Goal: Complete application form

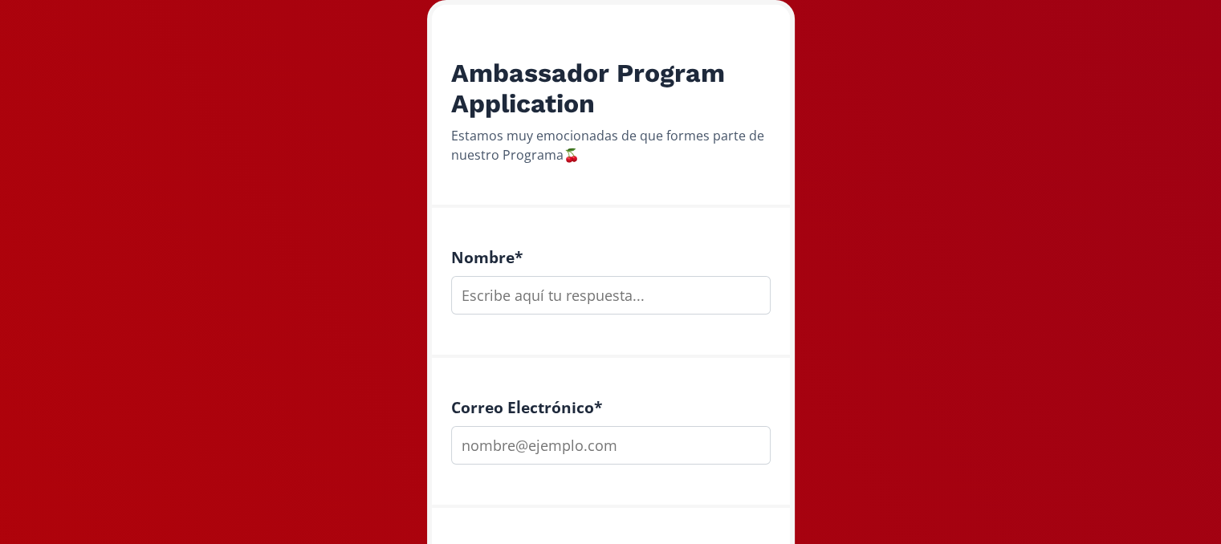
scroll to position [265, 0]
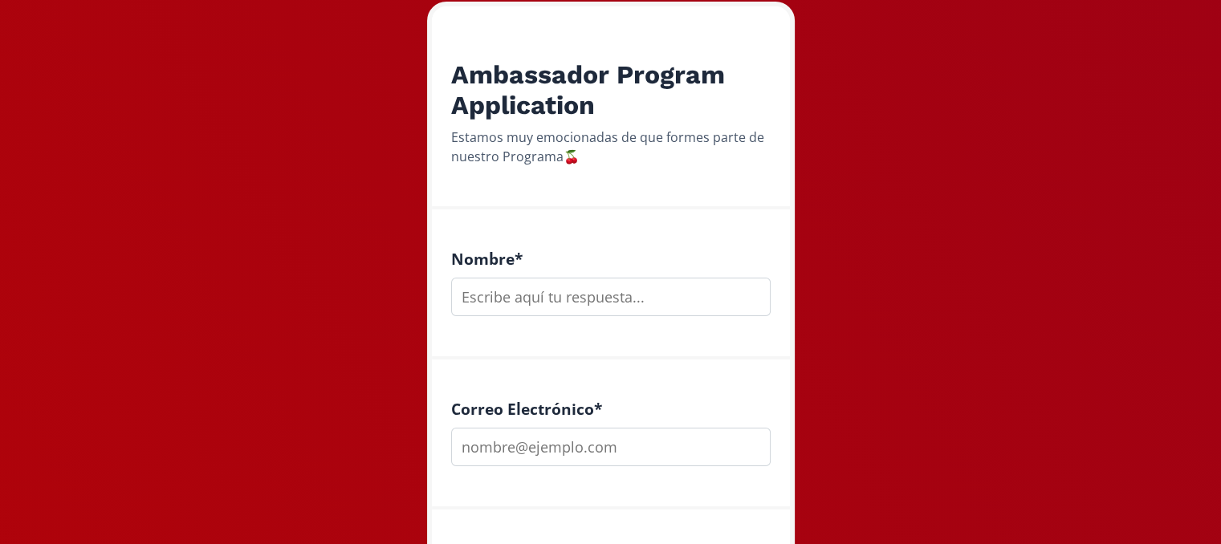
click at [555, 283] on input "text" at bounding box center [611, 297] width 320 height 39
type input "[PERSON_NAME]"
click at [496, 432] on input "email" at bounding box center [611, 447] width 320 height 39
type input "[EMAIL_ADDRESS][DOMAIN_NAME]"
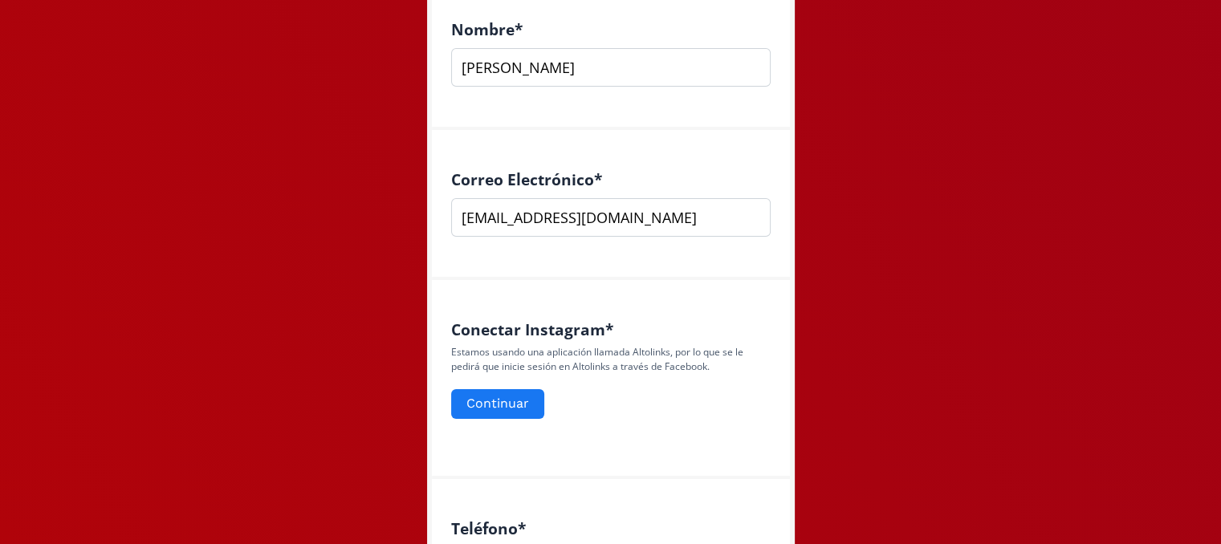
scroll to position [496, 0]
click at [514, 392] on button "Continuar" at bounding box center [498, 402] width 98 height 35
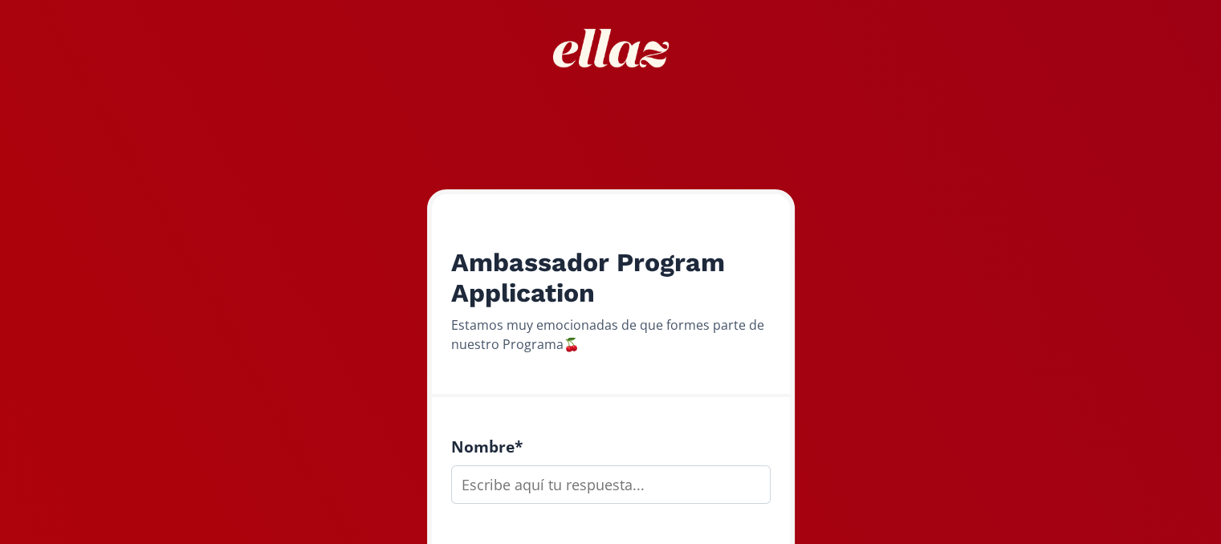
scroll to position [107, 0]
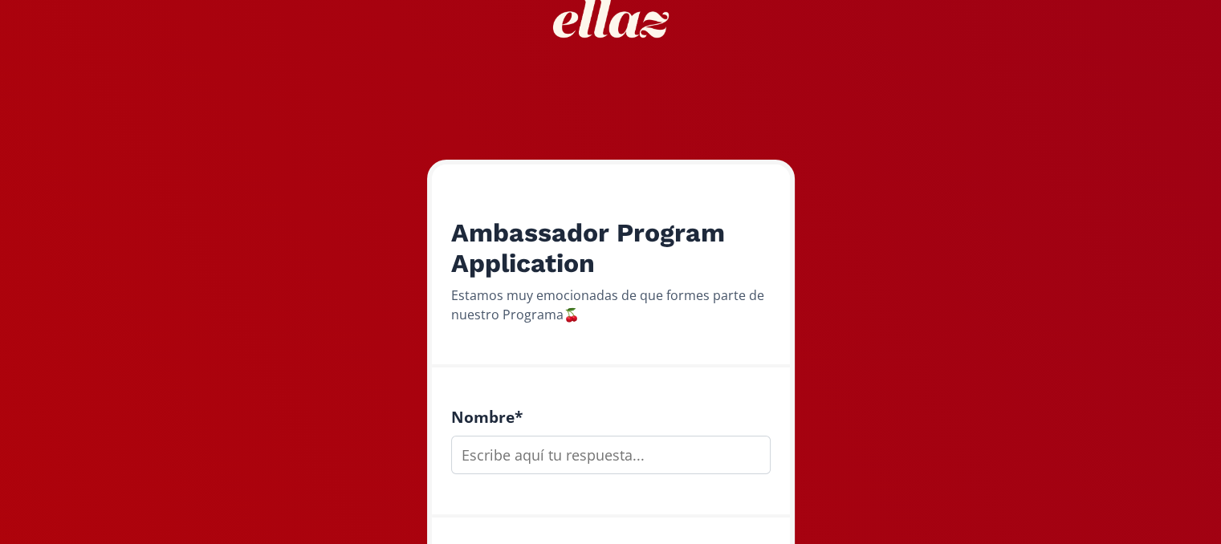
click at [532, 454] on input "text" at bounding box center [611, 455] width 320 height 39
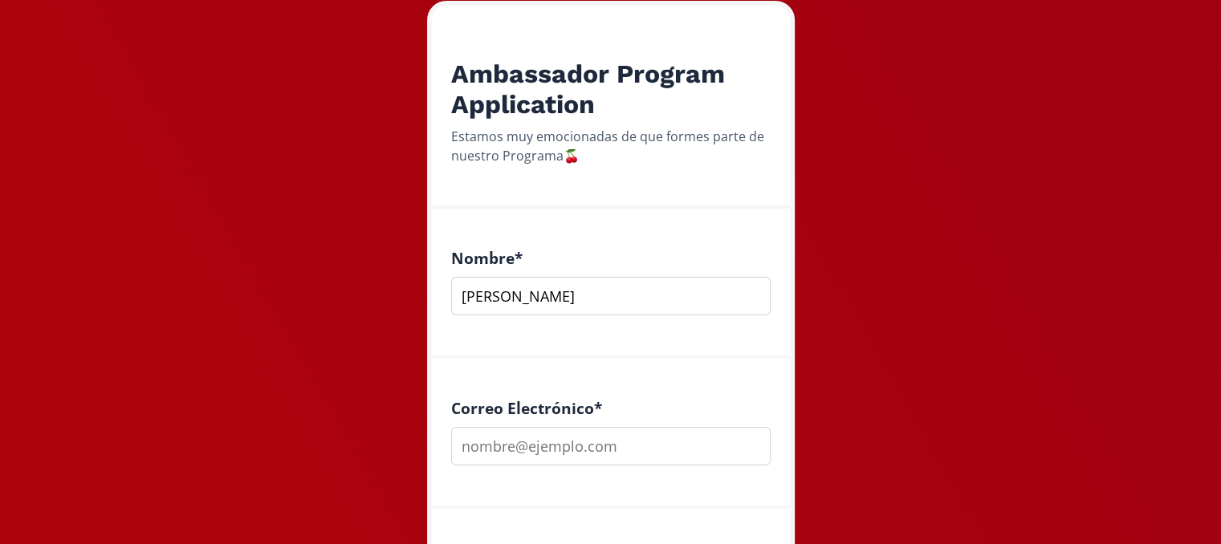
scroll to position [267, 0]
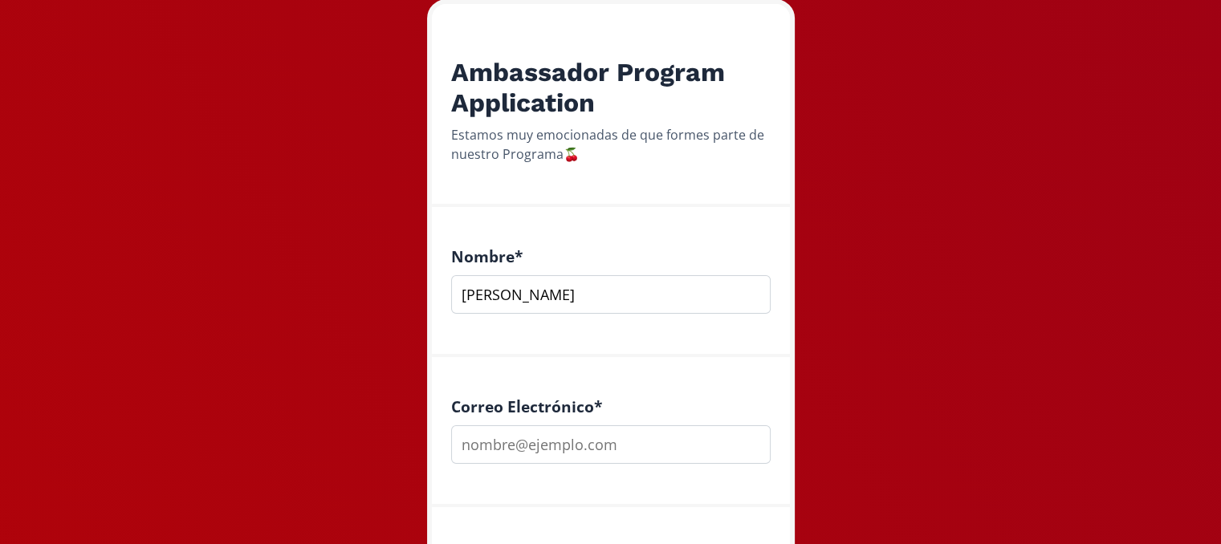
type input "[PERSON_NAME]"
click at [525, 444] on input "email" at bounding box center [611, 445] width 320 height 39
type input "[EMAIL_ADDRESS][DOMAIN_NAME]"
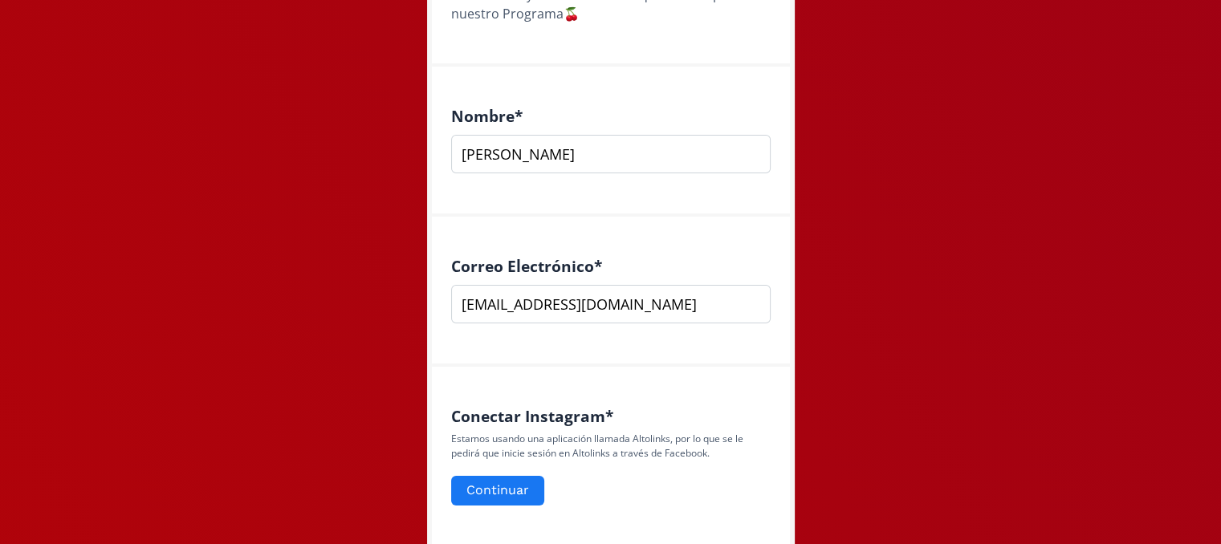
scroll to position [428, 0]
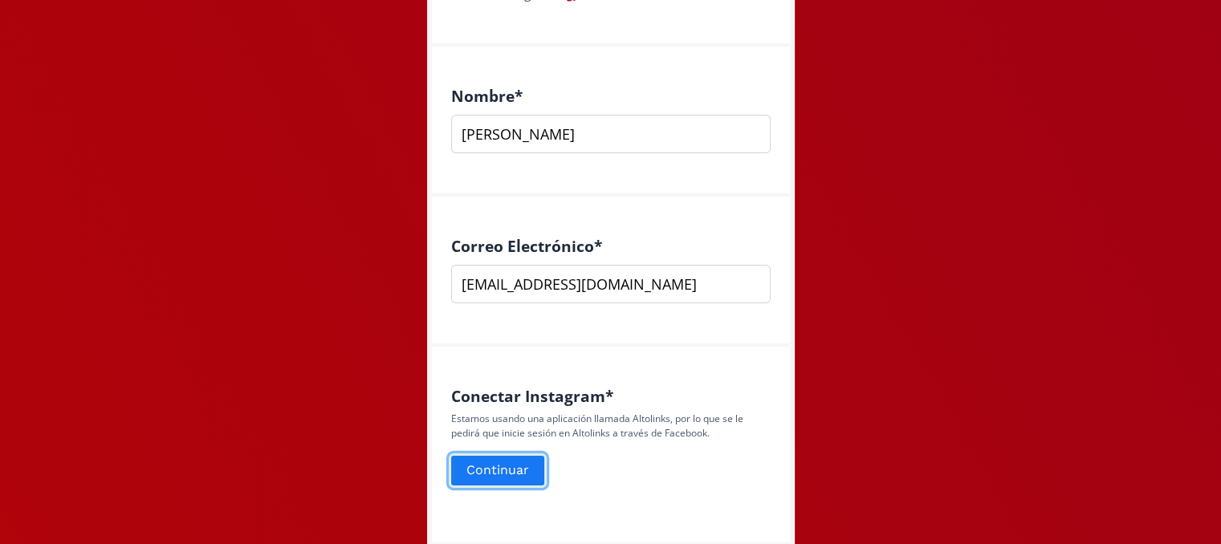
click at [488, 479] on button "Continuar" at bounding box center [498, 471] width 98 height 35
